Goal: Information Seeking & Learning: Learn about a topic

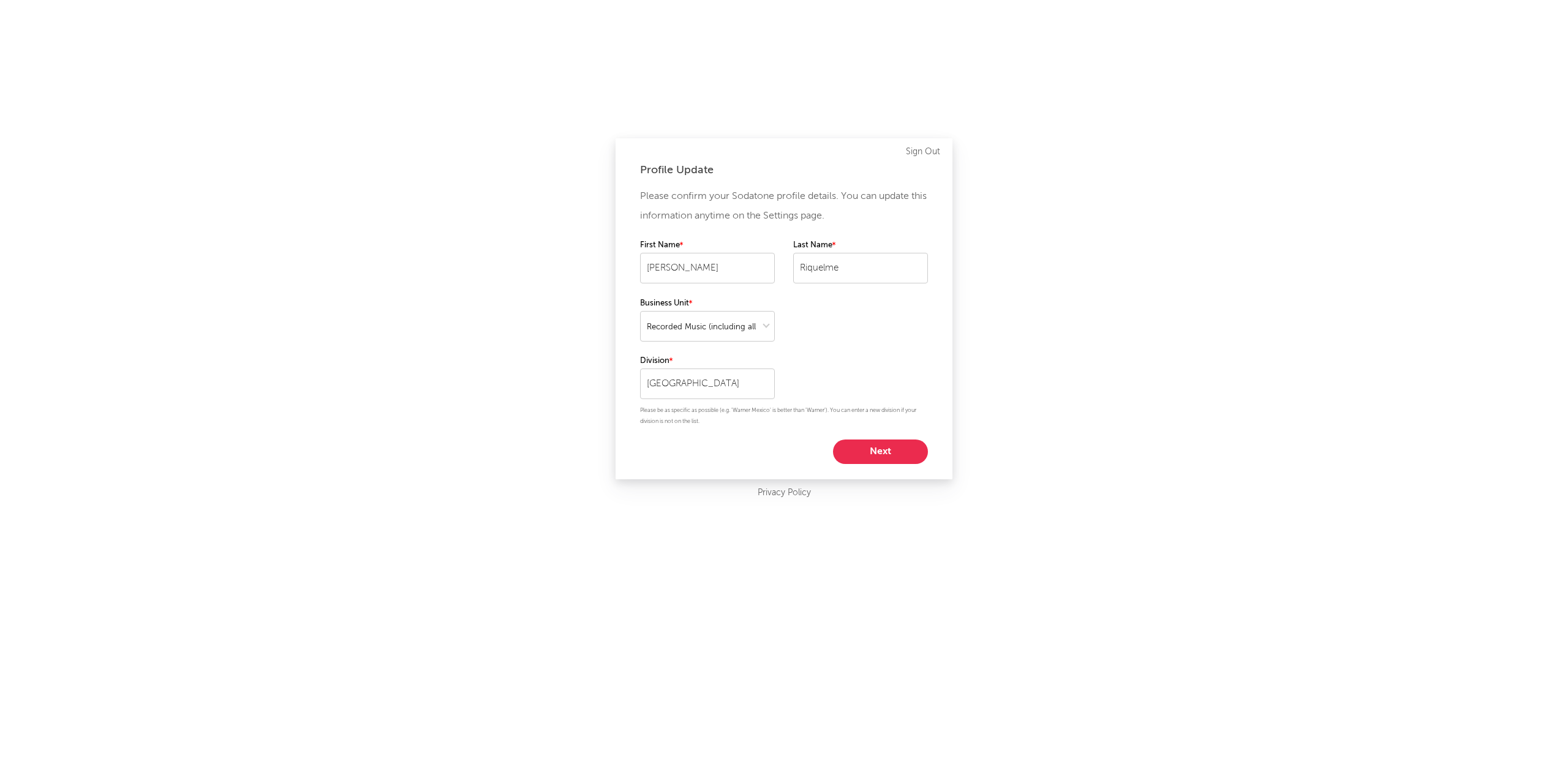
select select "recorded_music"
click at [742, 322] on select at bounding box center [707, 326] width 135 height 30
click at [744, 336] on select at bounding box center [707, 326] width 135 height 30
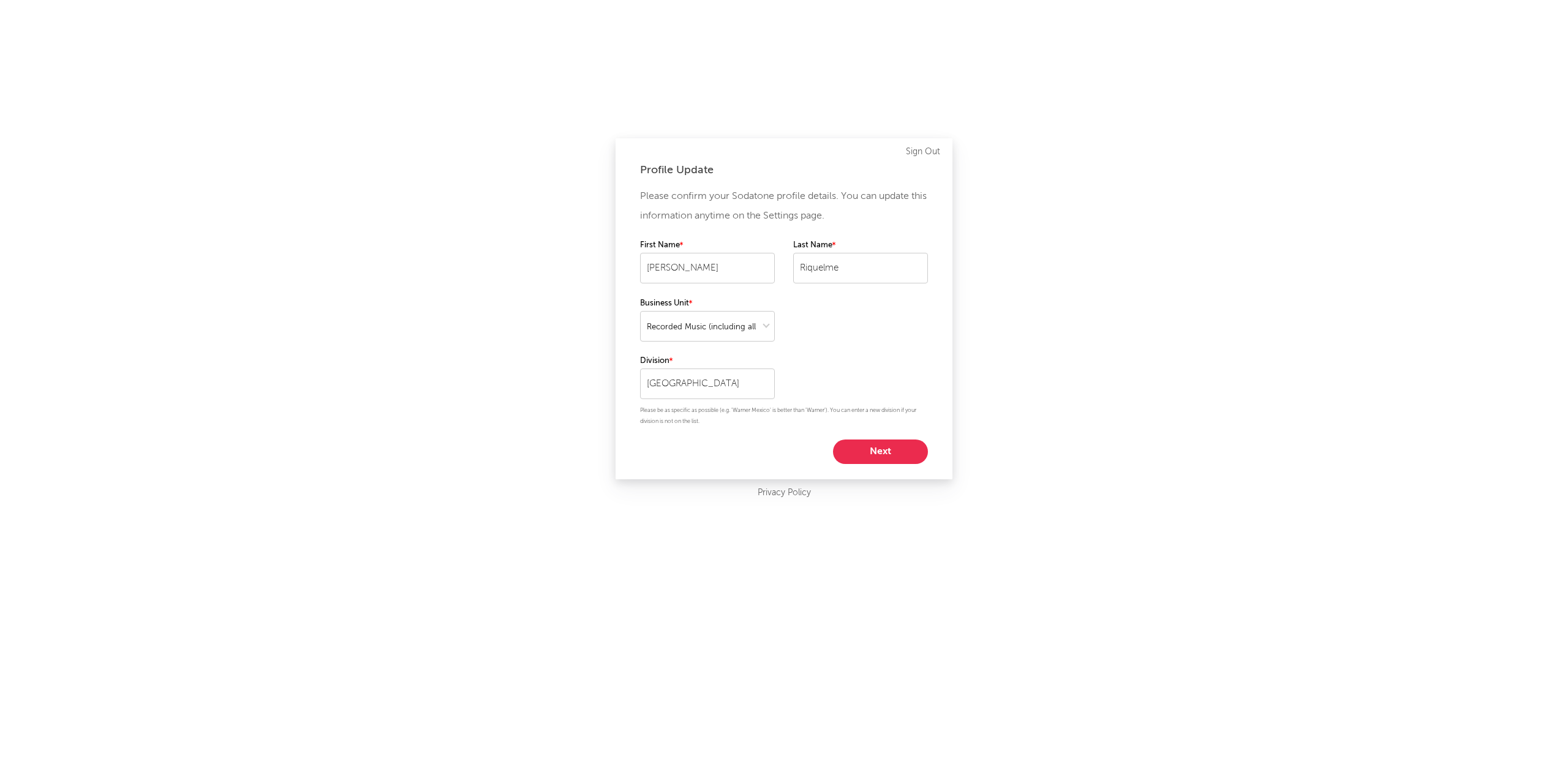
click at [889, 445] on button "Next" at bounding box center [881, 452] width 95 height 25
select select "marketing"
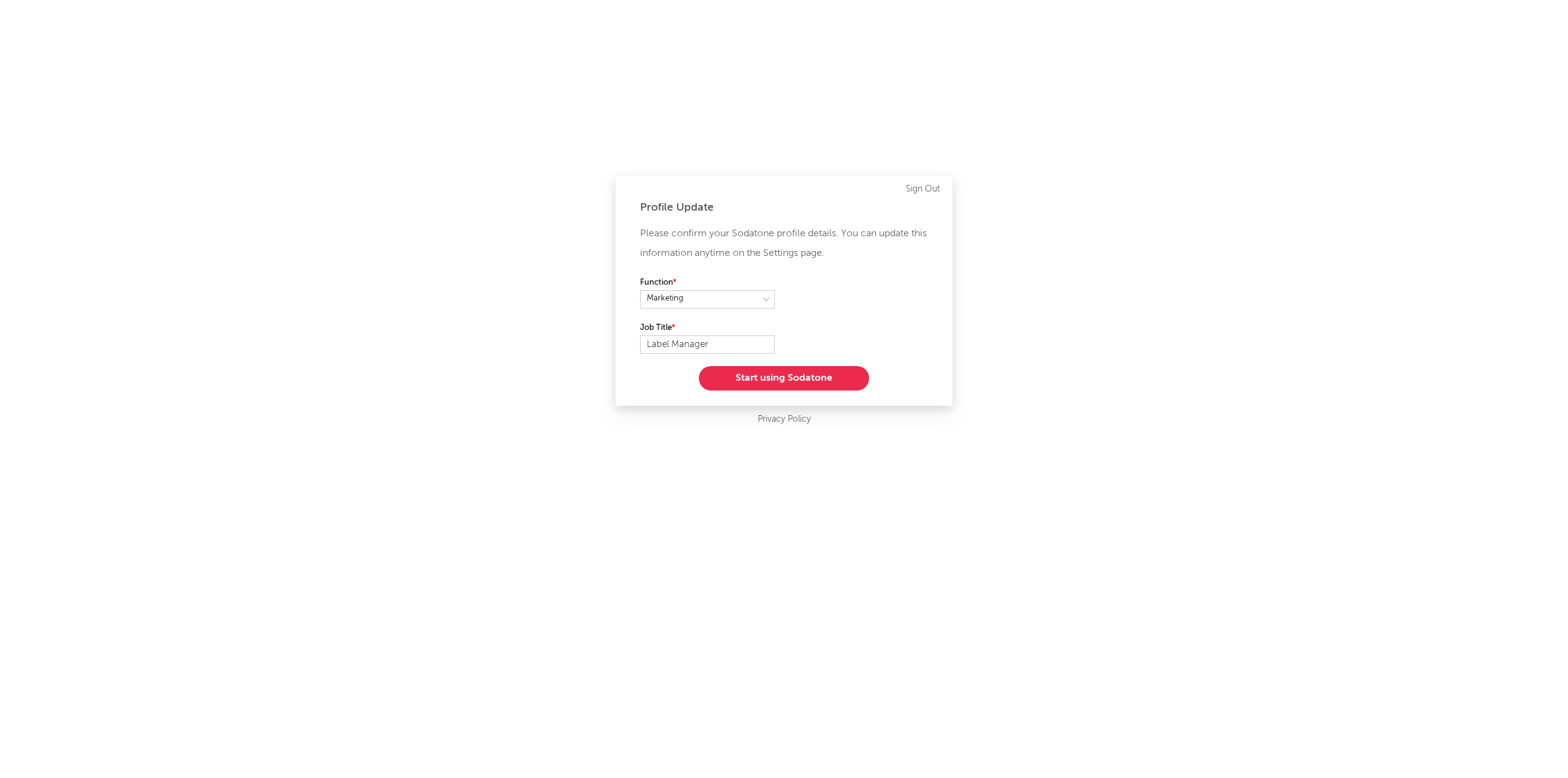
click at [836, 366] on button "Start using Sodatone" at bounding box center [784, 378] width 170 height 25
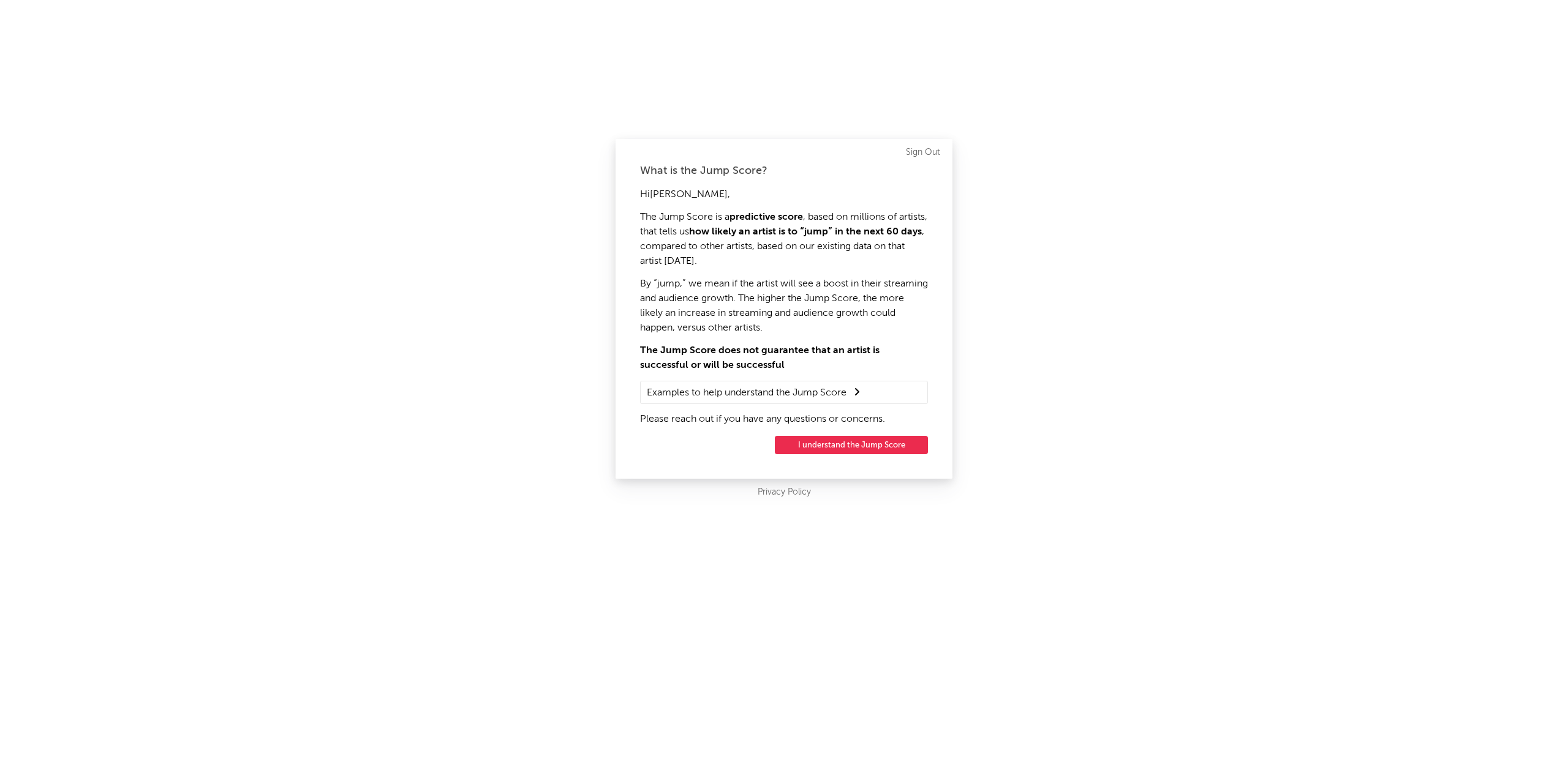
click at [845, 443] on button "I understand the Jump Score" at bounding box center [851, 445] width 153 height 18
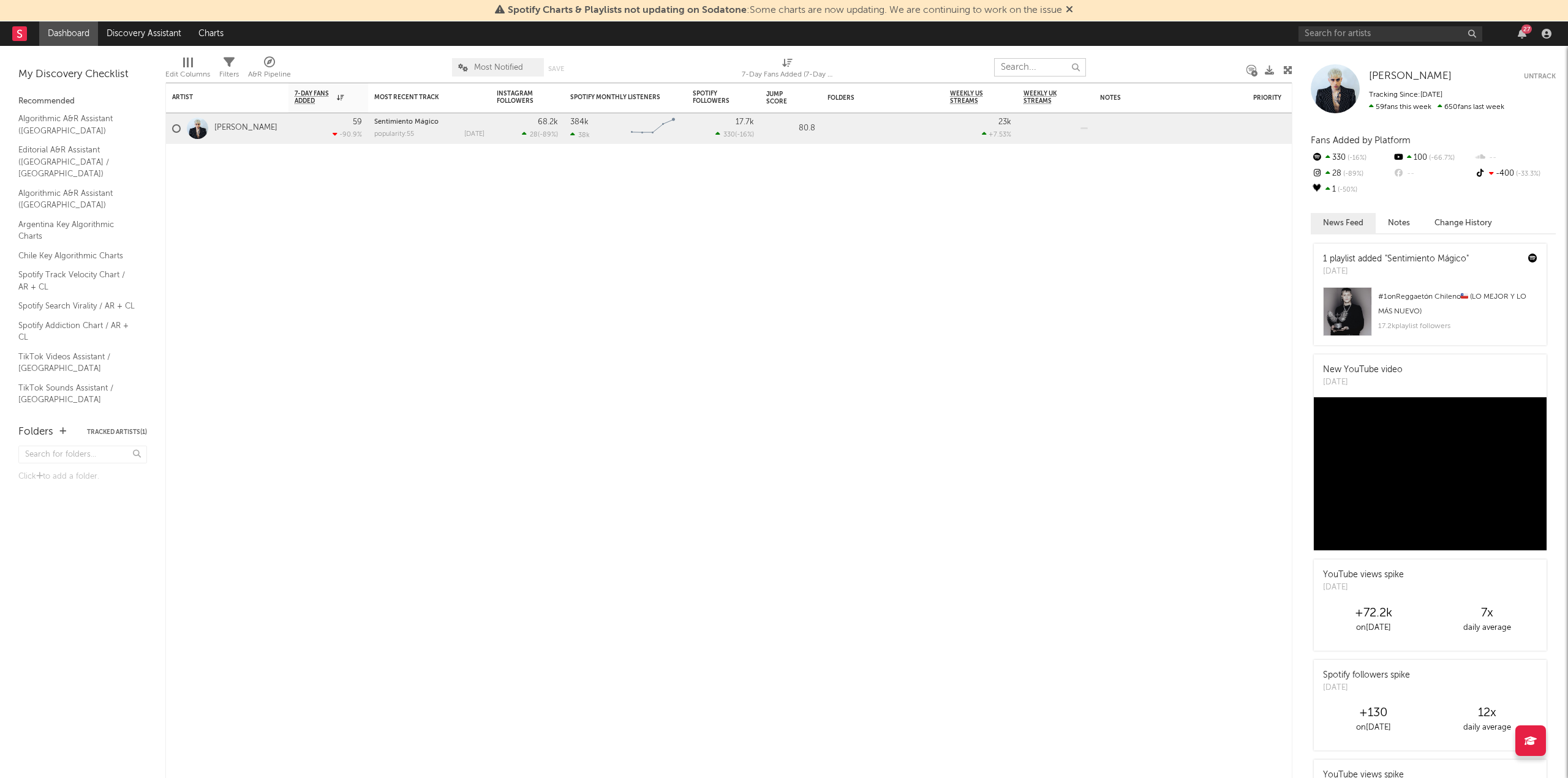
click at [1007, 62] on input "text" at bounding box center [1040, 67] width 92 height 18
click at [1359, 38] on input "text" at bounding box center [1389, 34] width 183 height 15
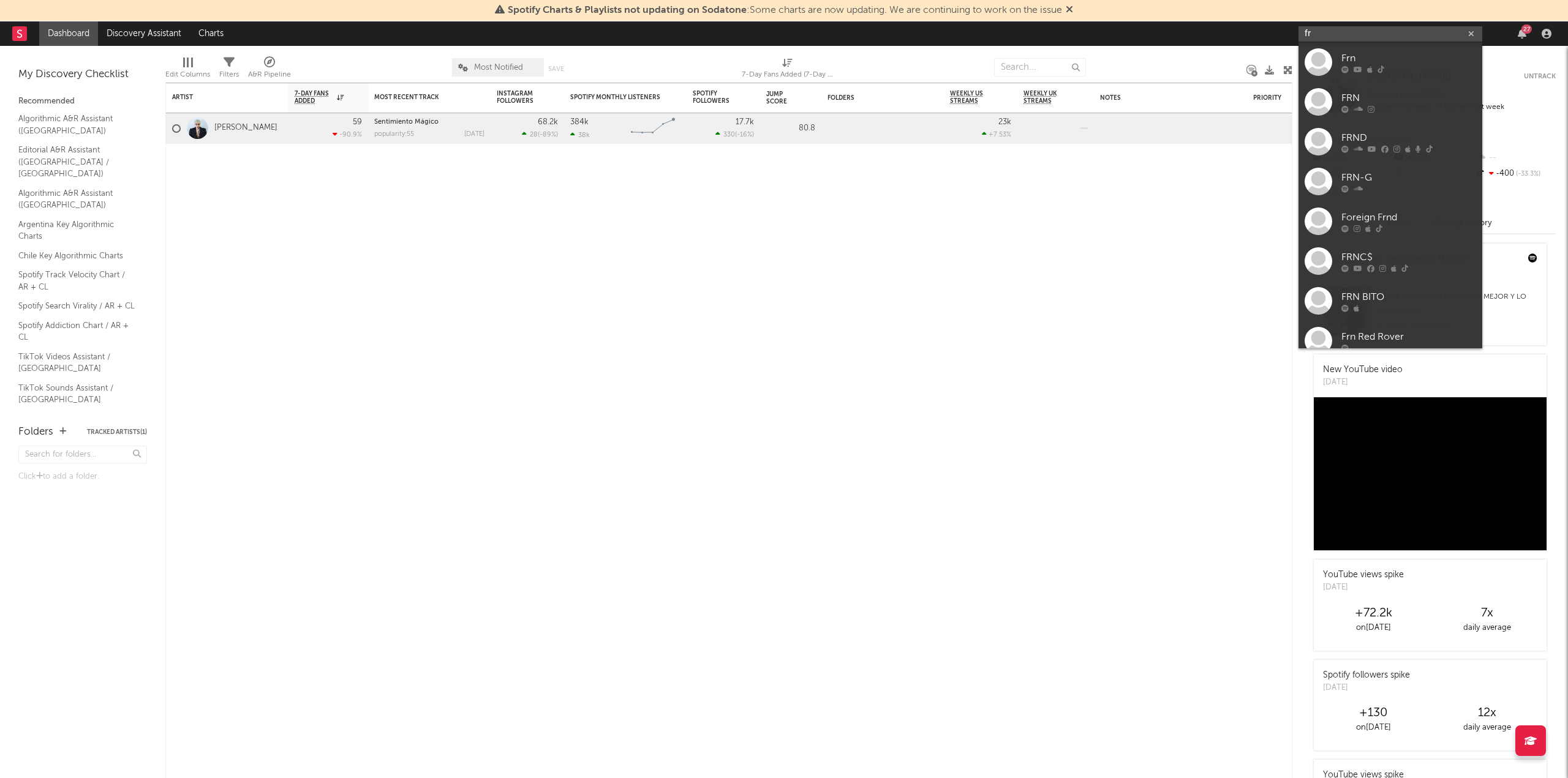
type input "f"
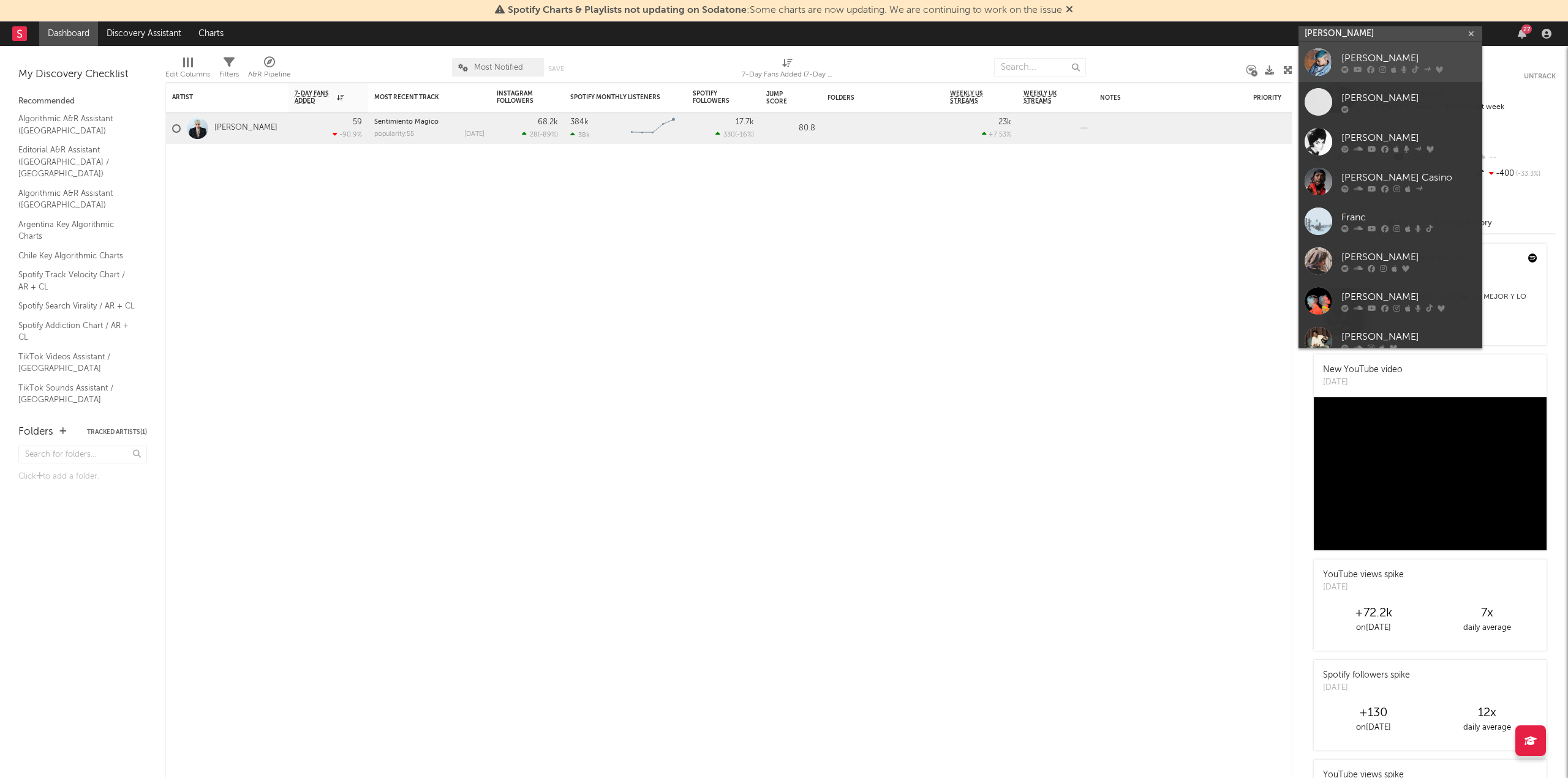
type input "[PERSON_NAME]"
click at [1373, 61] on div "[PERSON_NAME]" at bounding box center [1409, 58] width 135 height 14
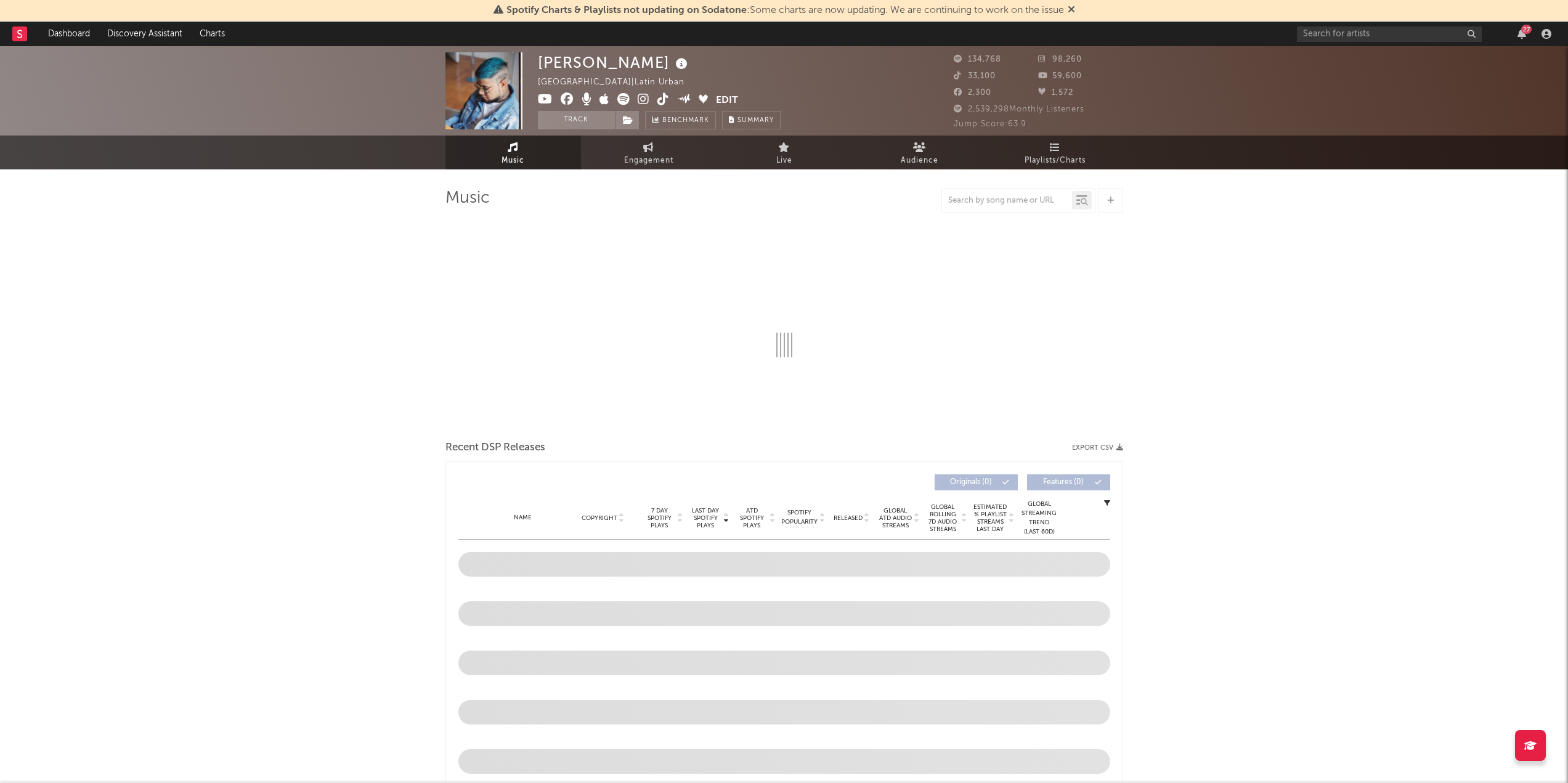
select select "6m"
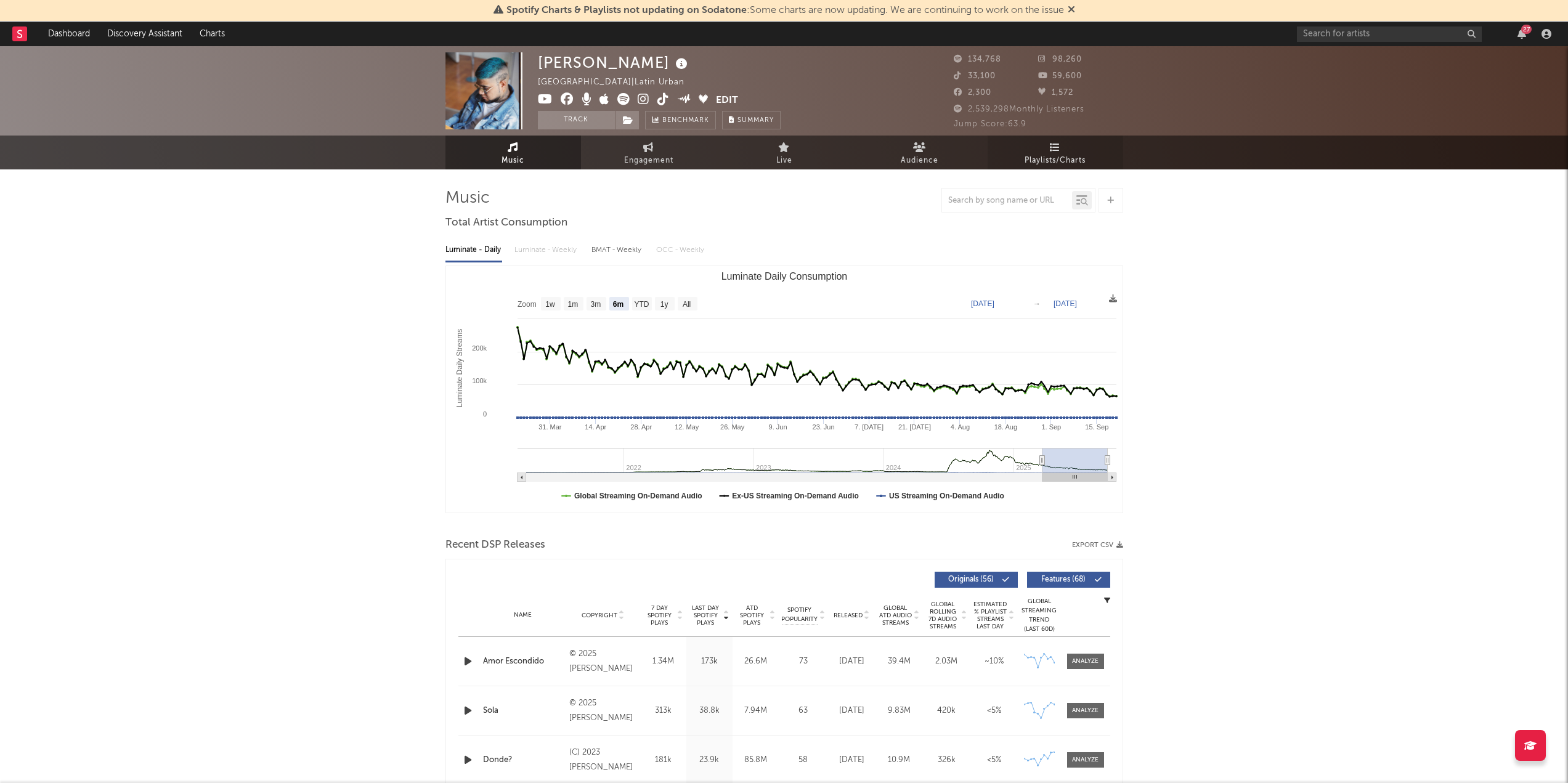
click at [1063, 140] on link "Playlists/Charts" at bounding box center [1055, 152] width 135 height 34
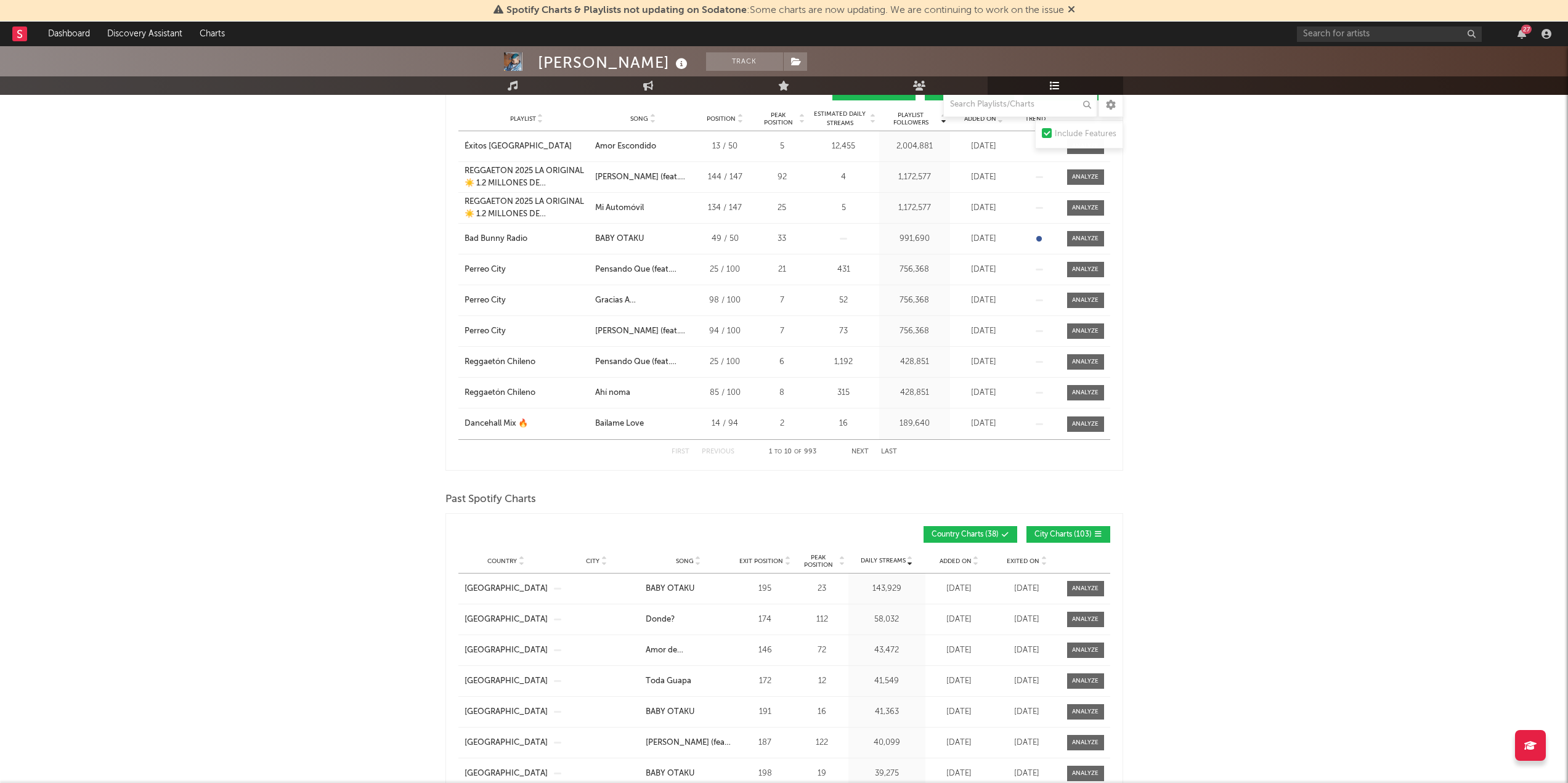
scroll to position [1110, 0]
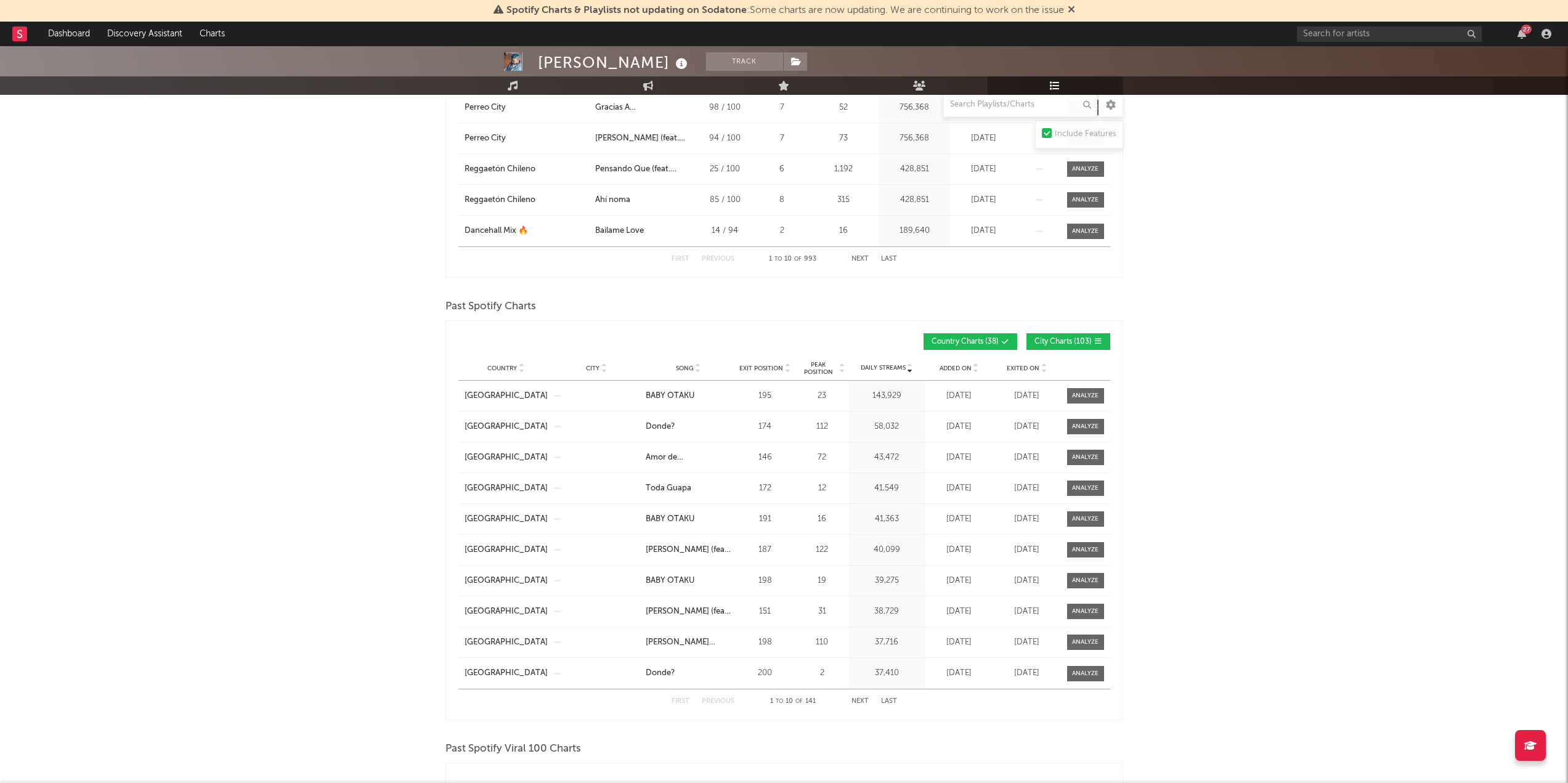
click at [679, 364] on span "Song" at bounding box center [684, 368] width 18 height 7
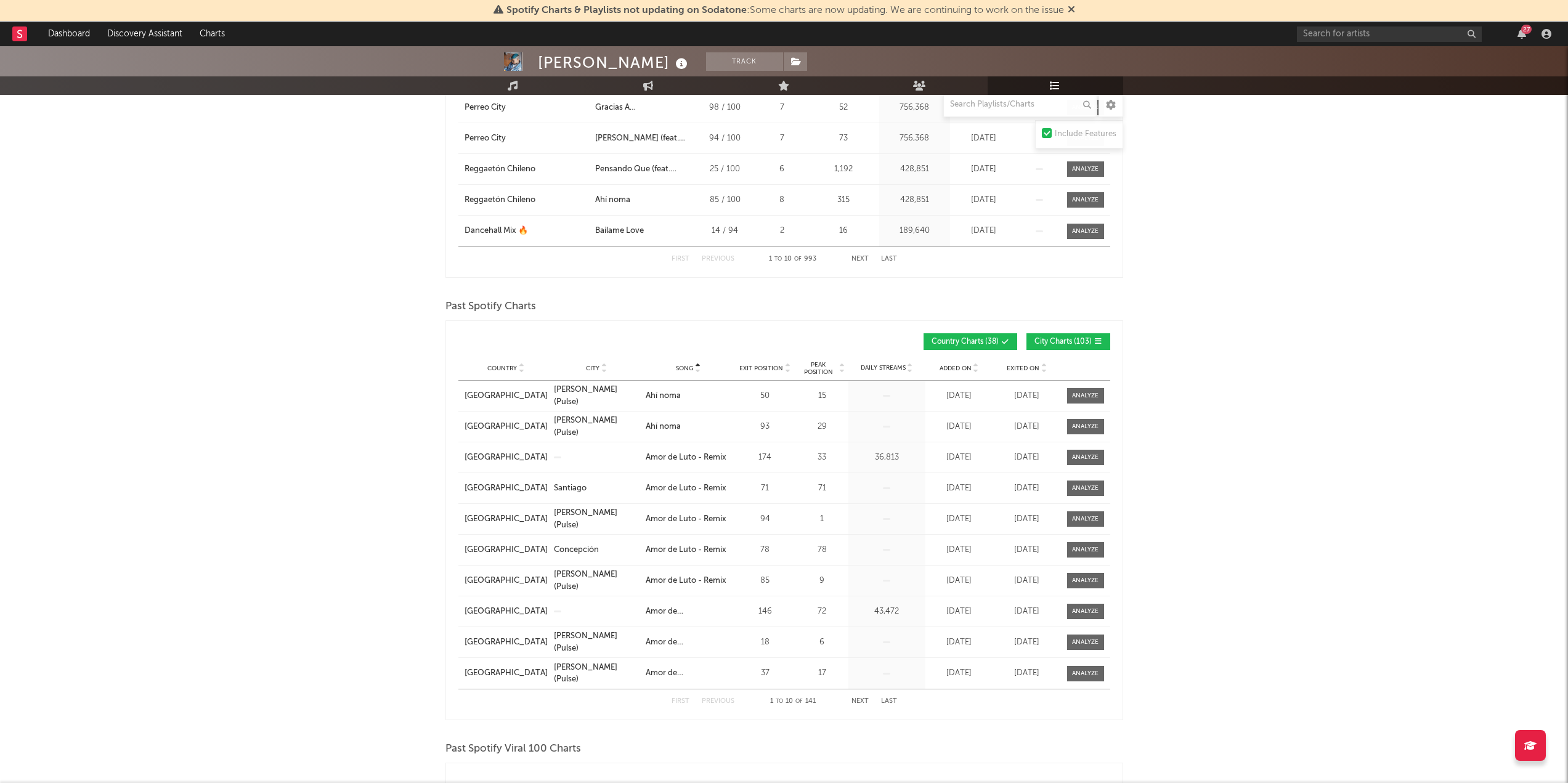
click at [860, 698] on button "Next" at bounding box center [859, 702] width 17 height 6
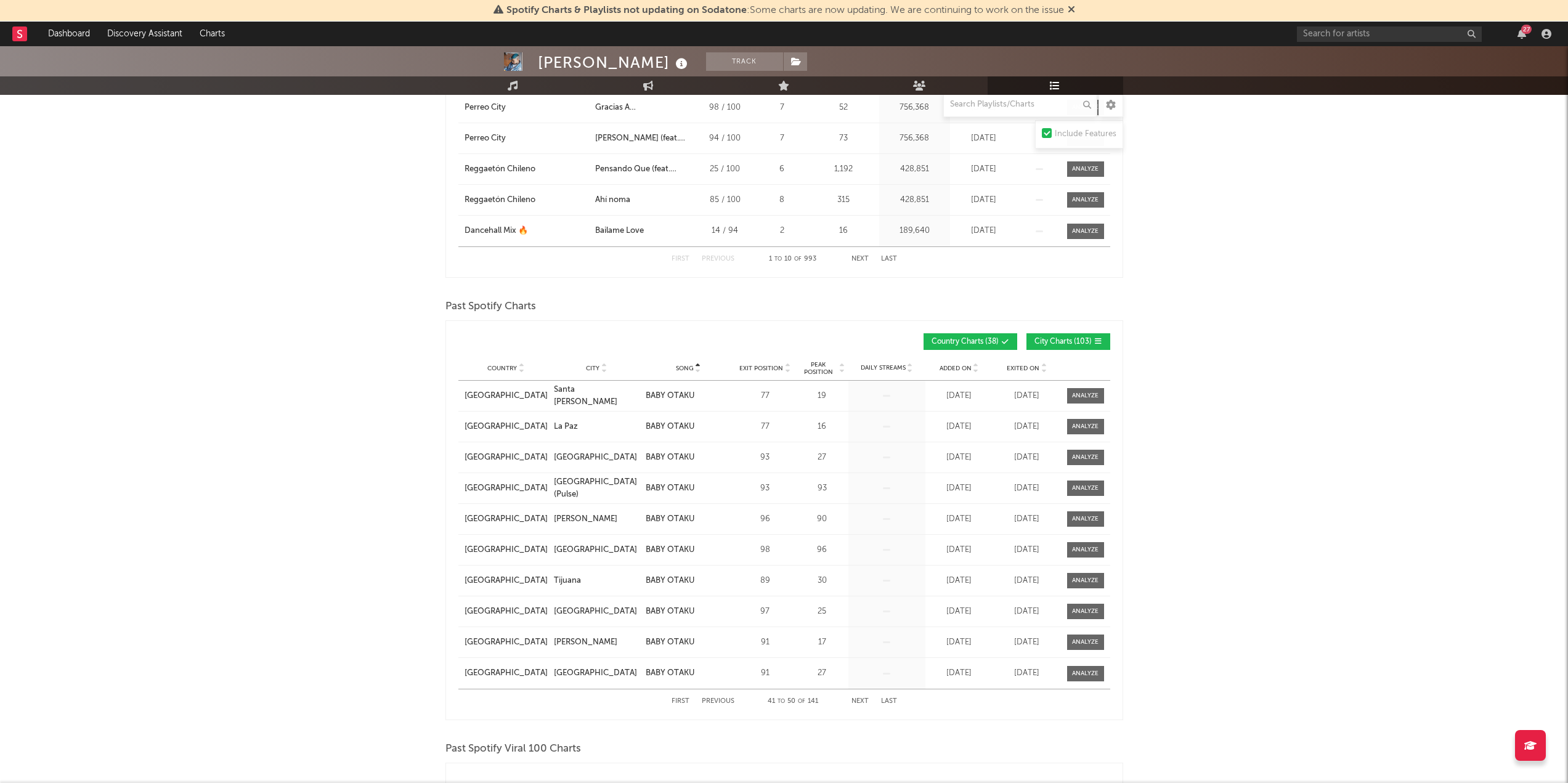
click at [860, 698] on button "Next" at bounding box center [859, 702] width 17 height 6
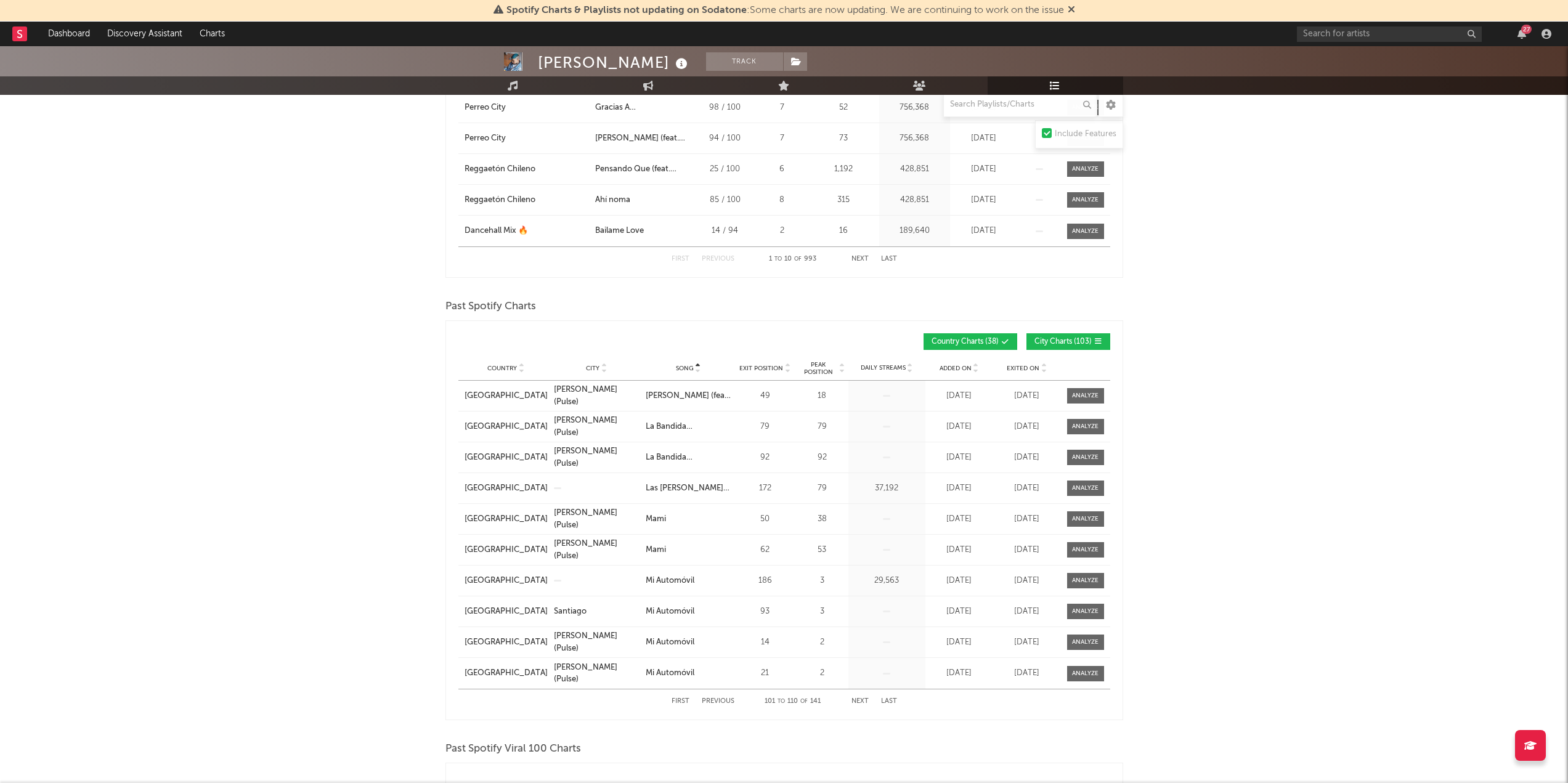
click at [860, 698] on button "Next" at bounding box center [859, 702] width 17 height 6
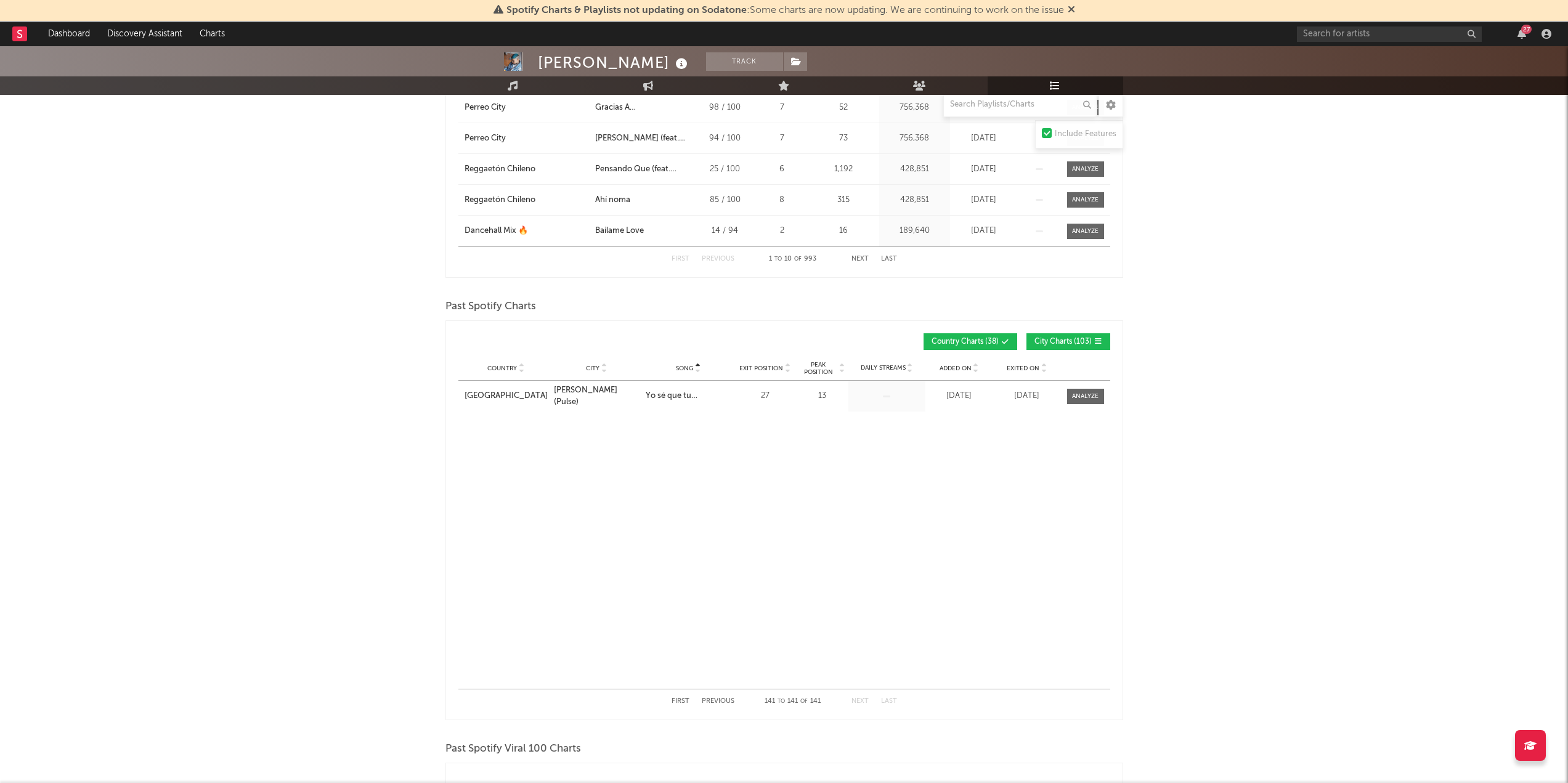
click at [717, 700] on button "Previous" at bounding box center [718, 702] width 33 height 6
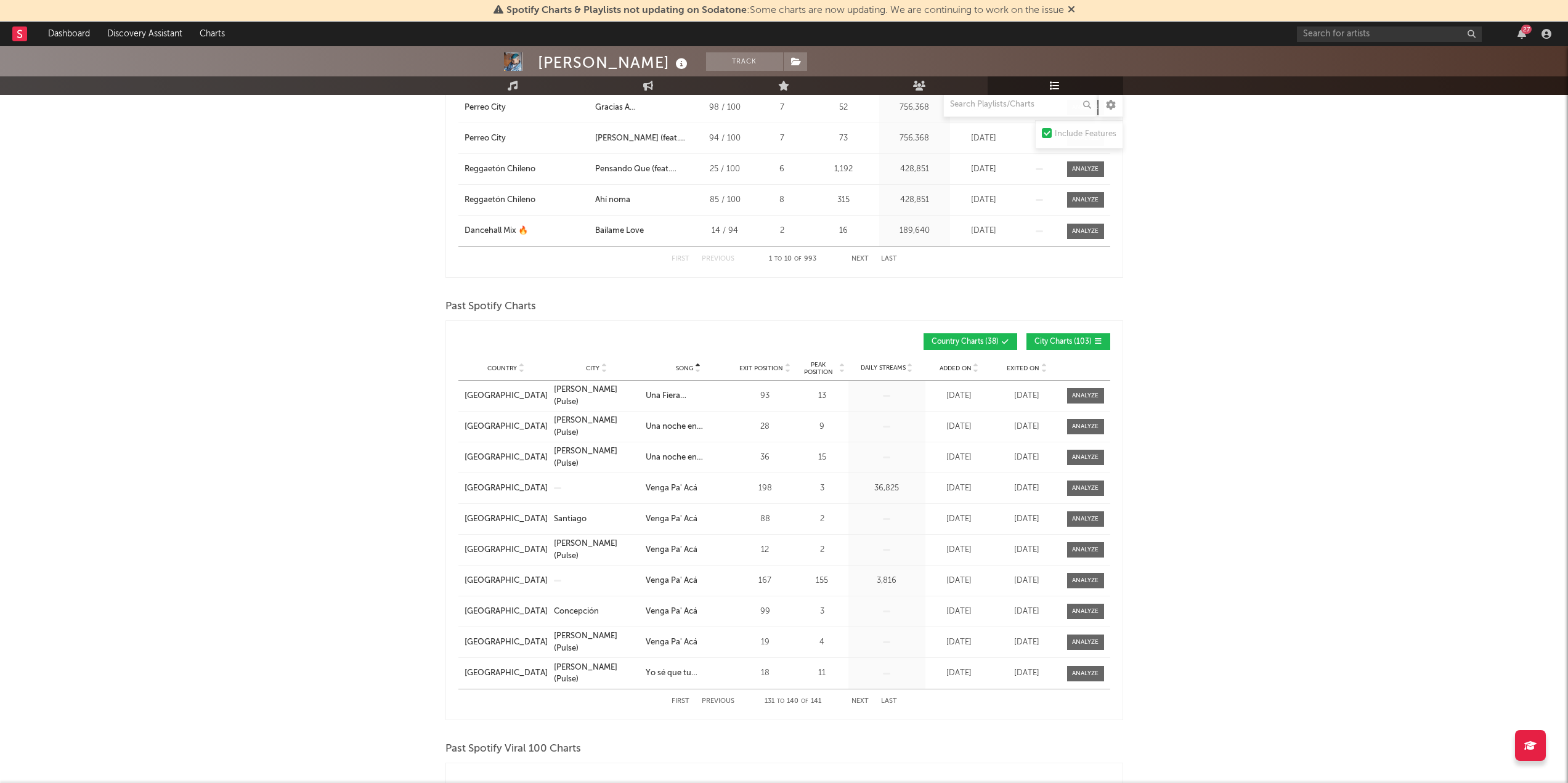
click at [717, 700] on button "Previous" at bounding box center [718, 702] width 33 height 6
click at [717, 699] on button "Previous" at bounding box center [718, 702] width 33 height 6
click at [717, 698] on button "Previous" at bounding box center [718, 702] width 33 height 6
drag, startPoint x: 762, startPoint y: 579, endPoint x: 771, endPoint y: 579, distance: 9.0
click at [771, 579] on div "186" at bounding box center [765, 581] width 56 height 12
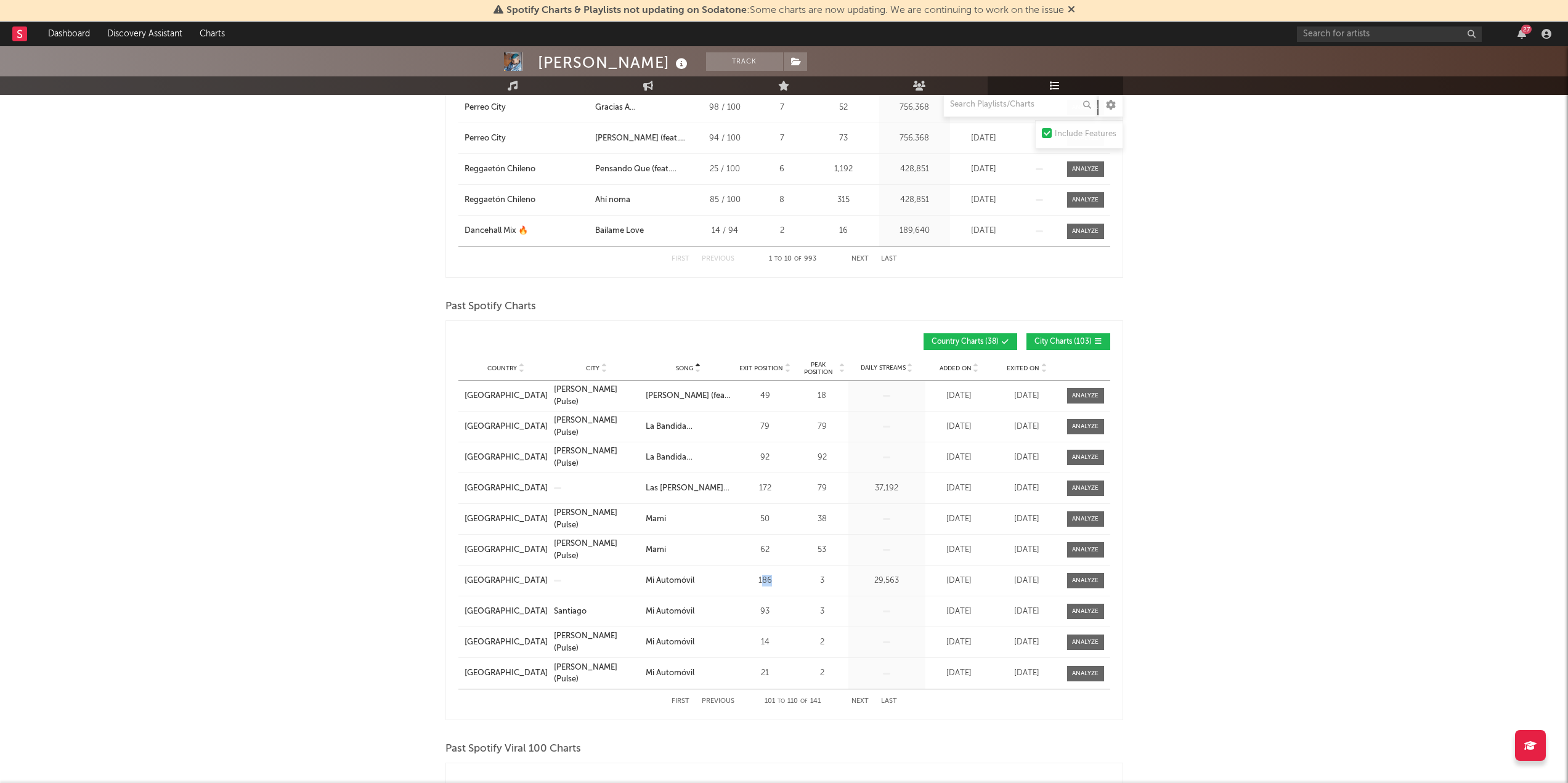
drag, startPoint x: 1022, startPoint y: 581, endPoint x: 1034, endPoint y: 581, distance: 12.0
click at [1034, 581] on div "[DATE]" at bounding box center [1027, 581] width 61 height 12
